Goal: Check status: Check status

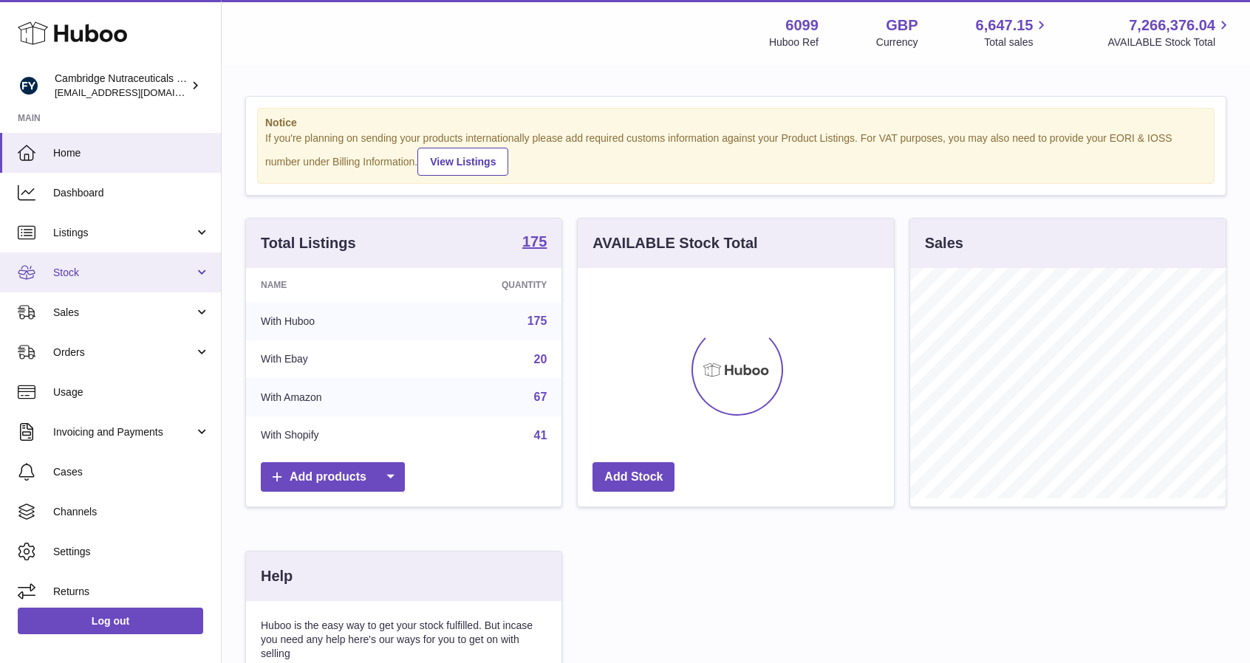
scroll to position [230, 316]
click at [117, 271] on span "Stock" at bounding box center [123, 273] width 141 height 14
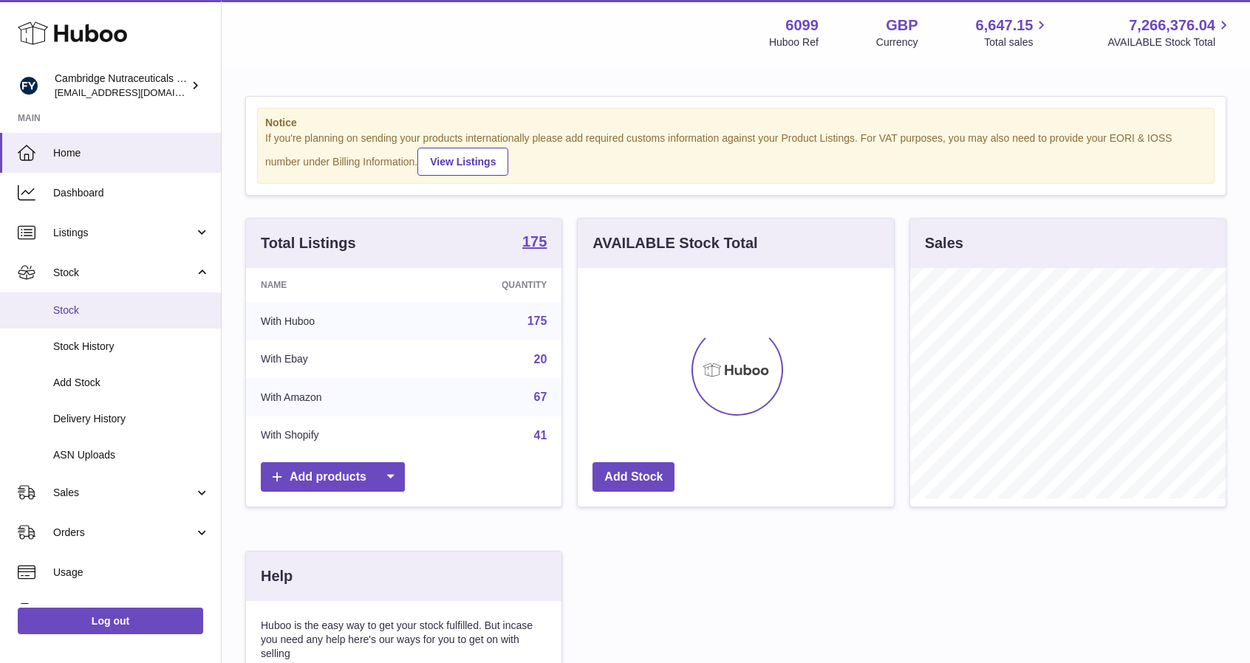
click at [90, 312] on span "Stock" at bounding box center [131, 311] width 157 height 14
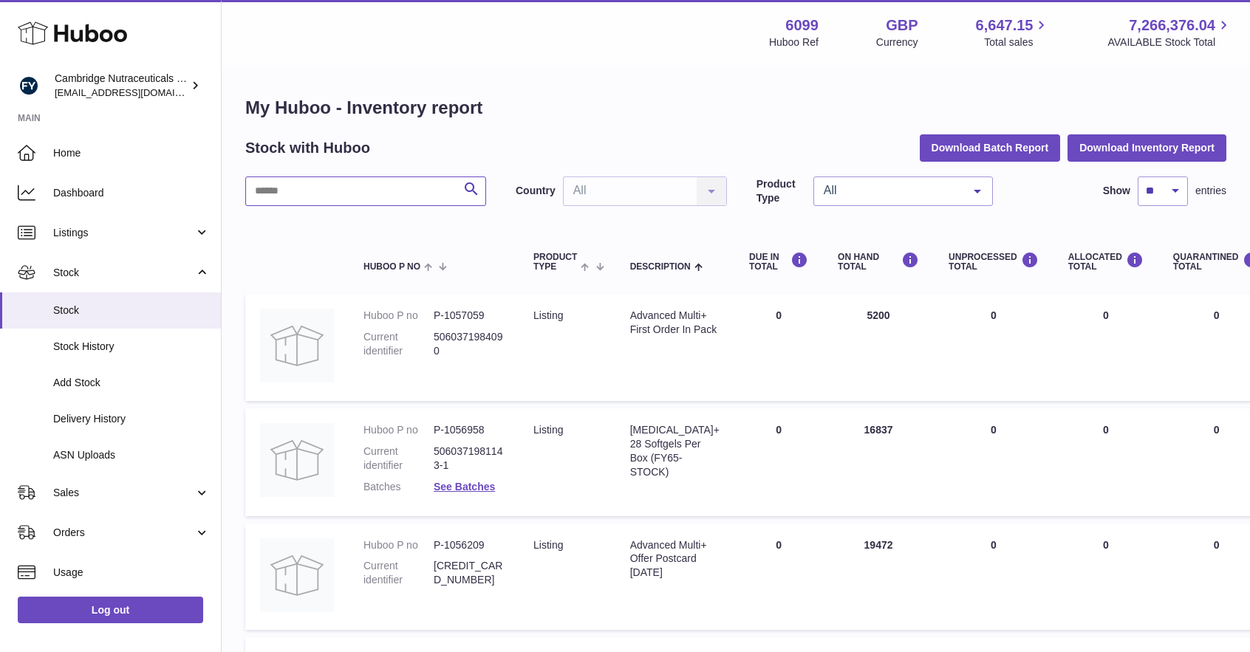
click at [313, 200] on input "text" at bounding box center [365, 192] width 241 height 30
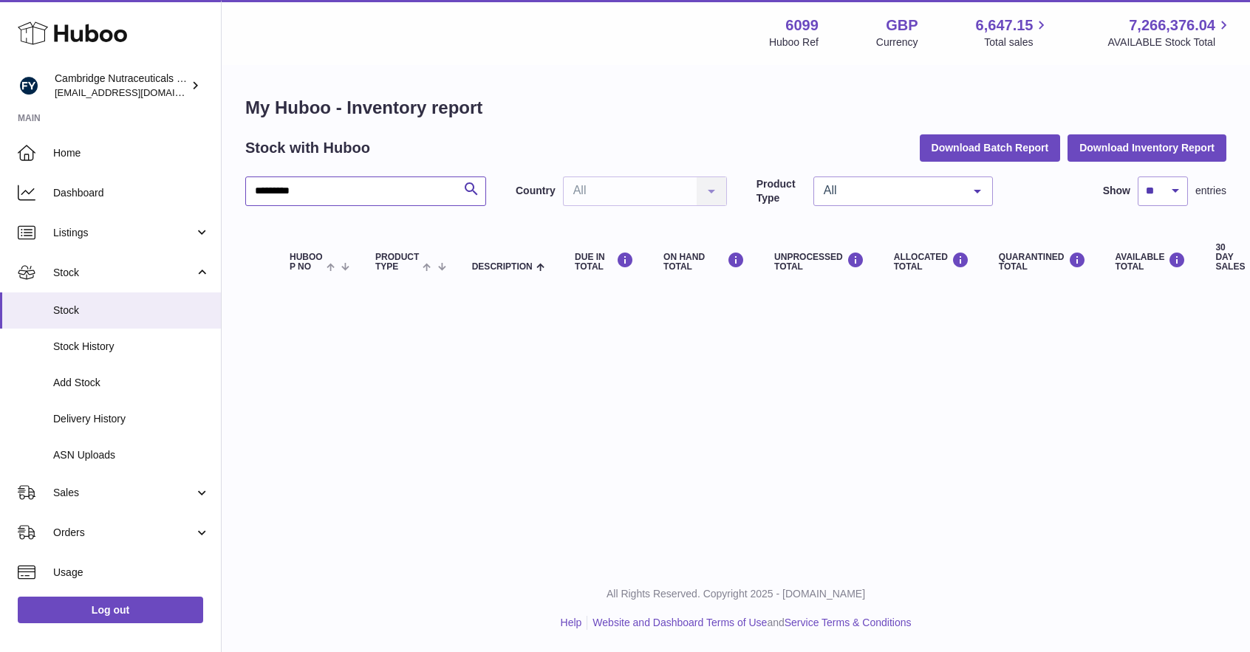
drag, startPoint x: 318, startPoint y: 194, endPoint x: 270, endPoint y: 193, distance: 48.0
click at [267, 199] on input "*********" at bounding box center [365, 192] width 241 height 30
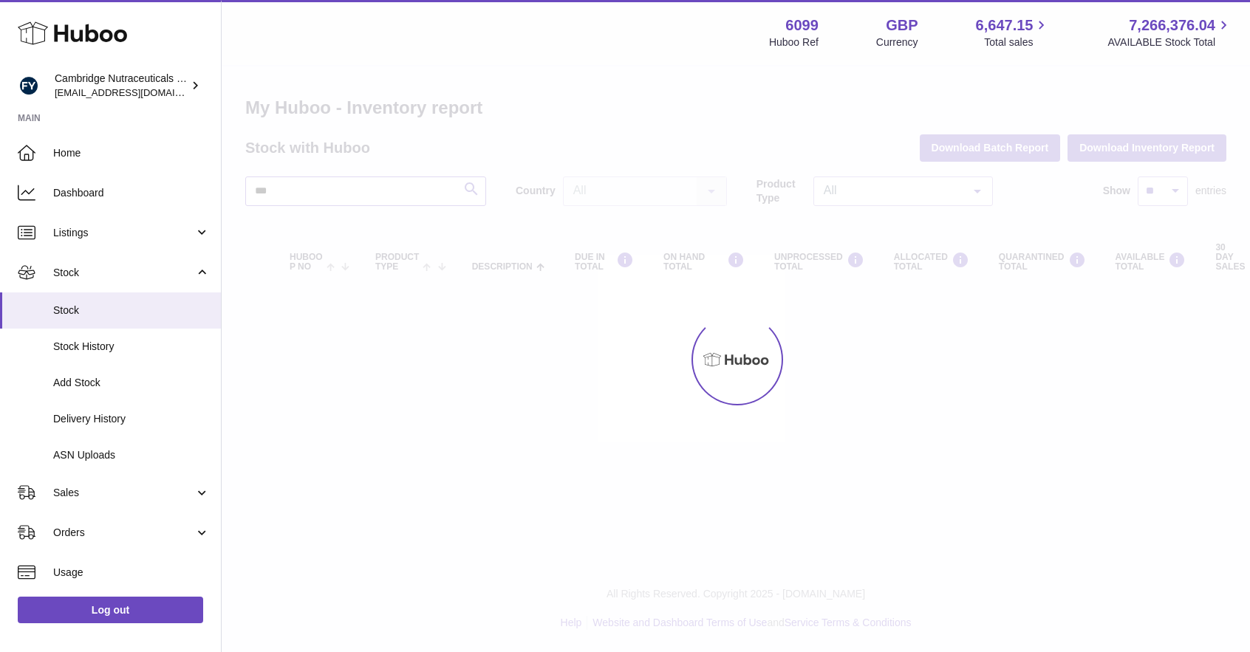
type input "***"
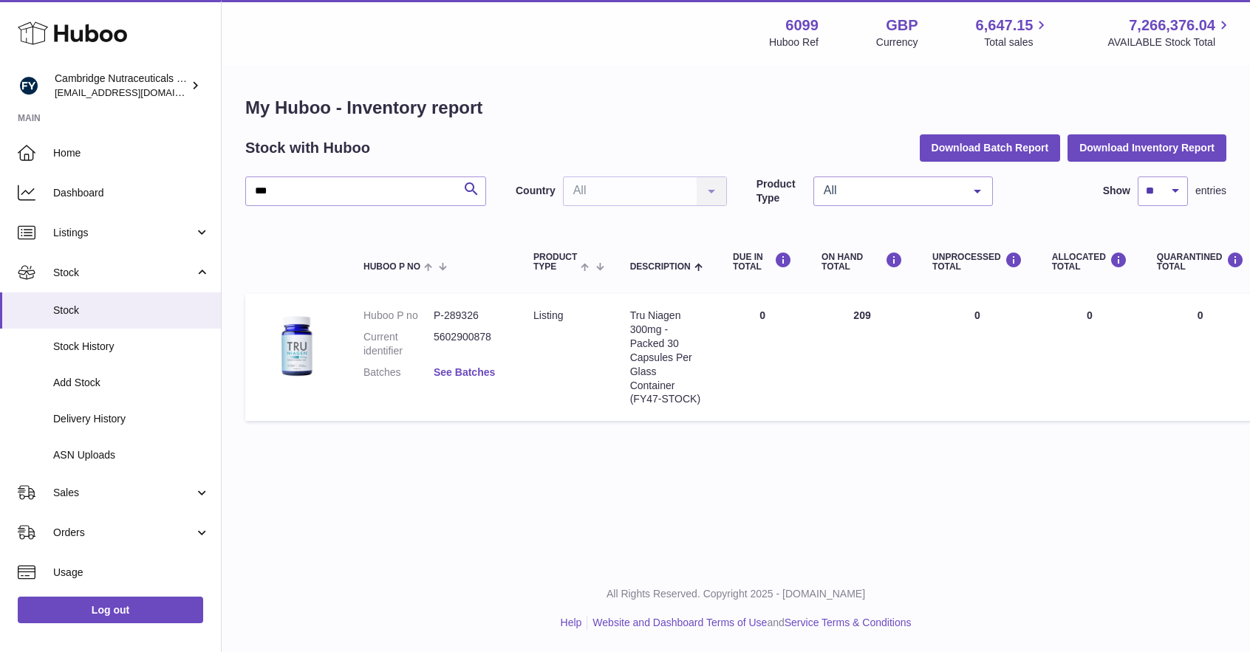
click at [445, 369] on link "See Batches" at bounding box center [464, 372] width 61 height 12
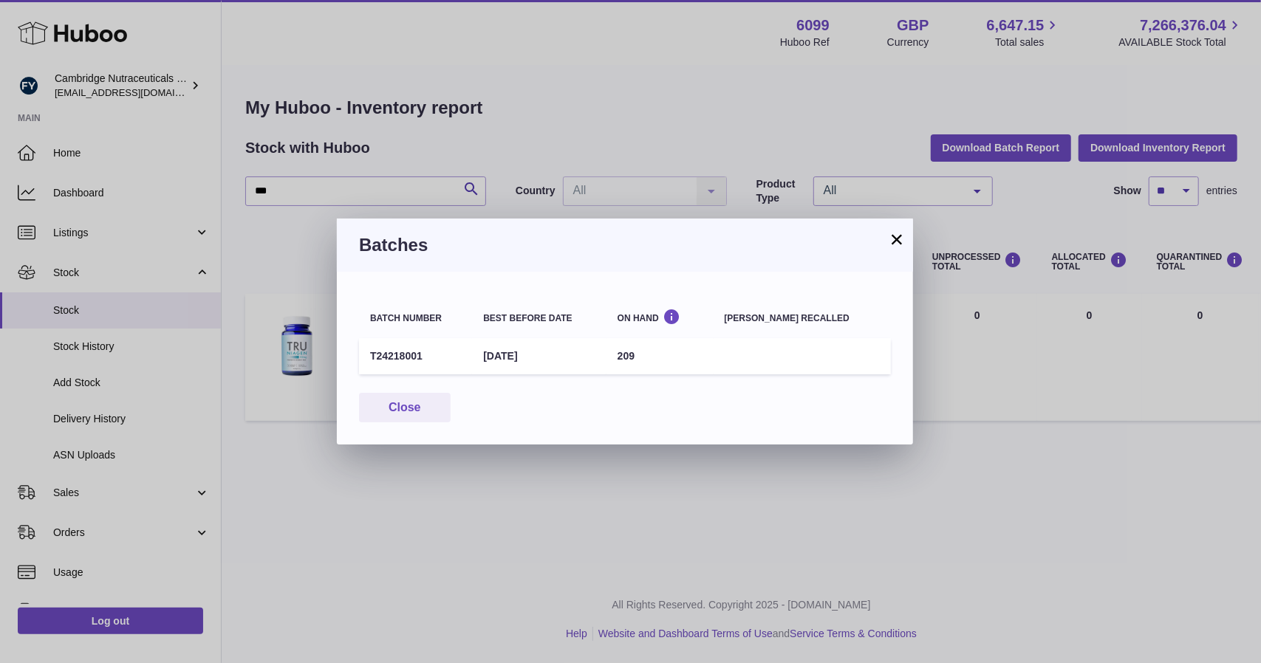
click at [902, 239] on button "×" at bounding box center [897, 239] width 18 height 18
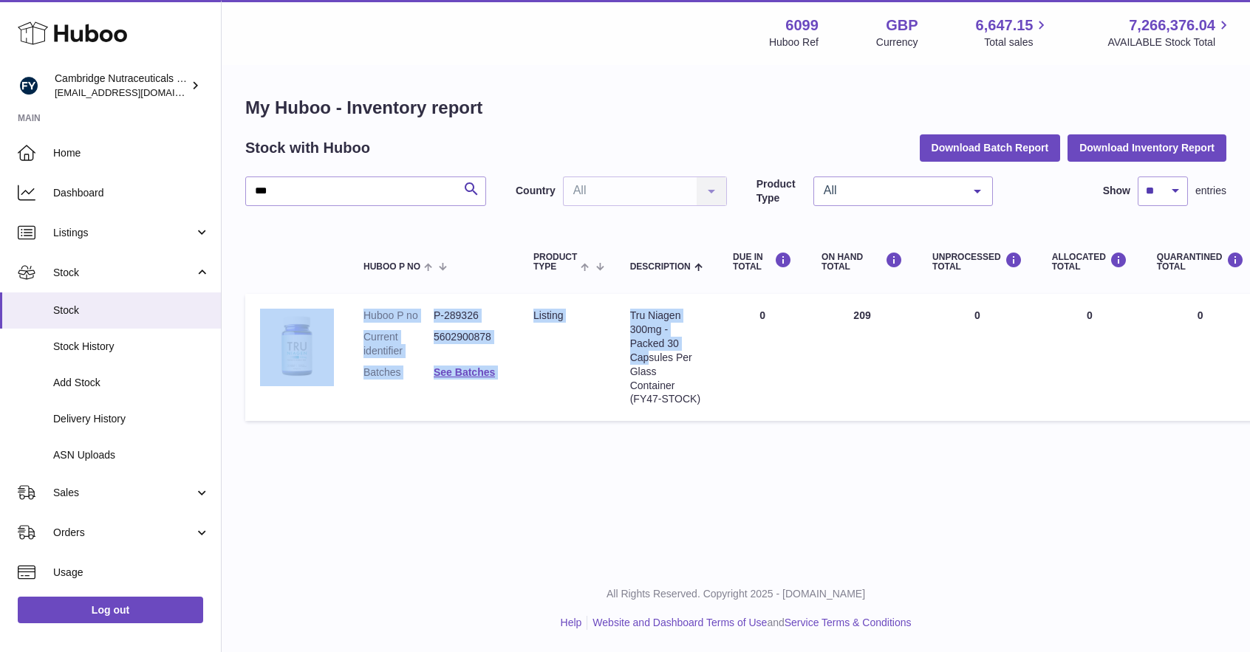
drag, startPoint x: 317, startPoint y: 307, endPoint x: 649, endPoint y: 358, distance: 335.7
click at [650, 360] on tr "Huboo P no P-289326 Current identifier 5602900878 Batches See Batches Product T…" at bounding box center [1054, 357] width 1618 height 127
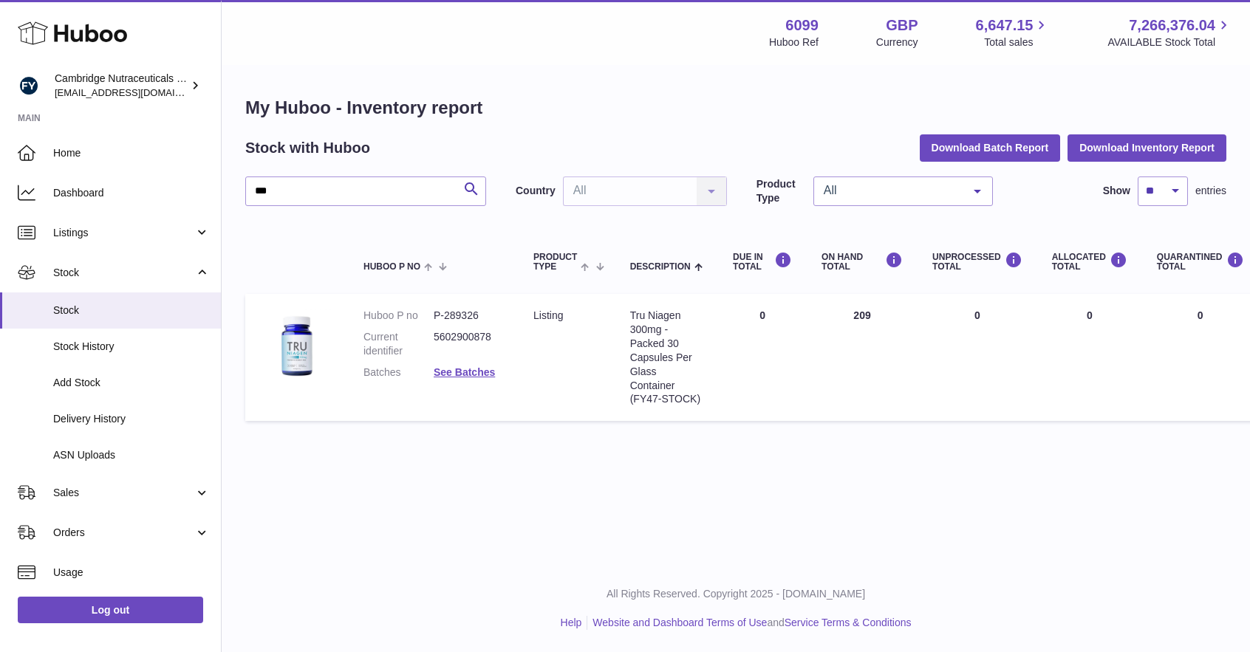
click at [615, 442] on div "My Huboo - Inventory report Stock with Huboo Download Batch Report Download Inv…" at bounding box center [736, 261] width 1028 height 391
